Goal: Task Accomplishment & Management: Manage account settings

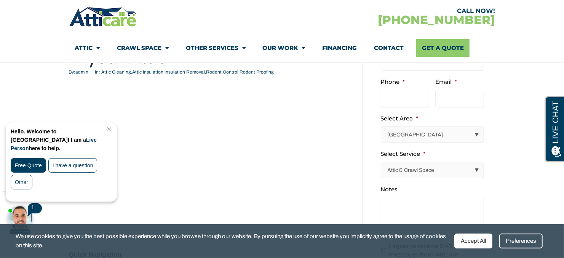
click at [113, 126] on link "Close Chat" at bounding box center [108, 129] width 10 height 6
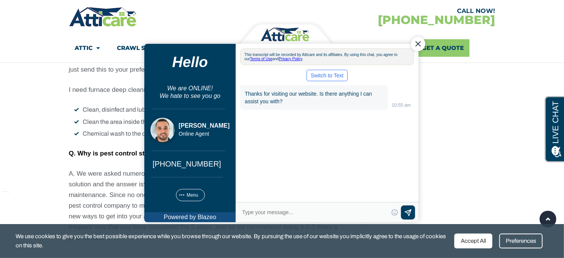
click at [417, 44] on div "Close Chat" at bounding box center [418, 43] width 14 height 14
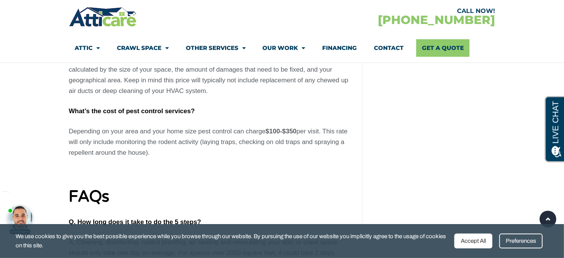
scroll to position [3161, 0]
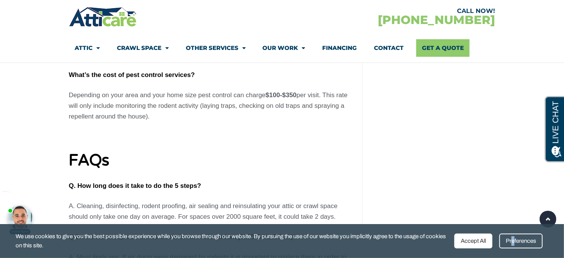
click at [513, 241] on div "Preferences" at bounding box center [520, 240] width 43 height 15
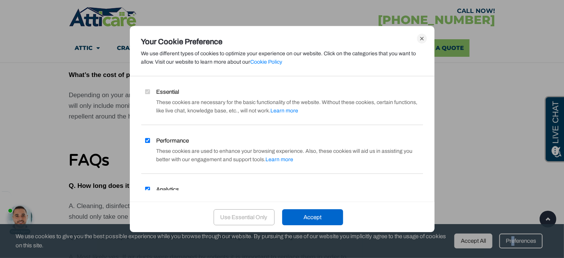
click at [148, 141] on input "Performance" at bounding box center [147, 140] width 5 height 5
checkbox input "false"
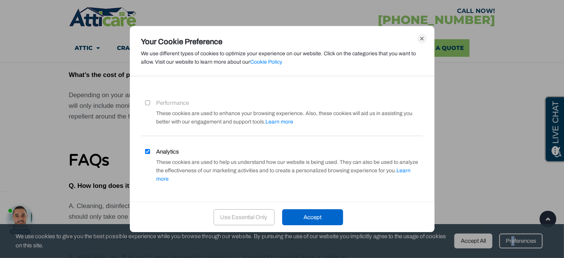
click at [147, 149] on input "Analytics" at bounding box center [147, 151] width 5 height 5
checkbox input "false"
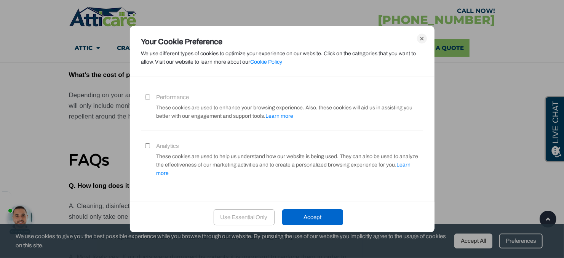
click at [248, 215] on div "Use Essential Only" at bounding box center [244, 217] width 61 height 16
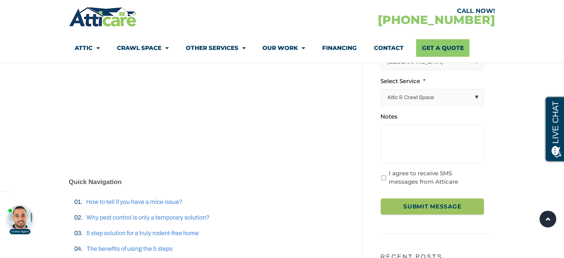
scroll to position [0, 0]
